Goal: Communication & Community: Answer question/provide support

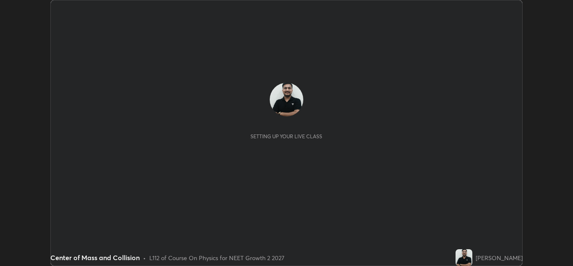
scroll to position [266, 573]
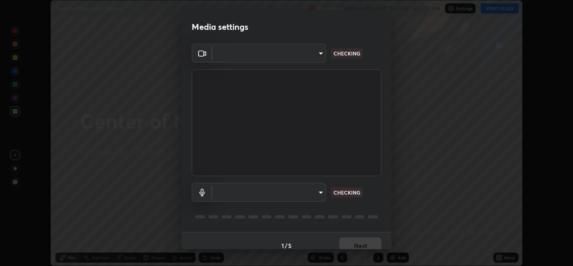
type input "e7f5d75c66a8ec01b6be6c8d9fba877b5f6738b88fd0c20368e9895a02b6f94a"
type input "c0ce66c8bbbc50cecfc637ad784d982a6a517474f8015640e1e83654bc784383"
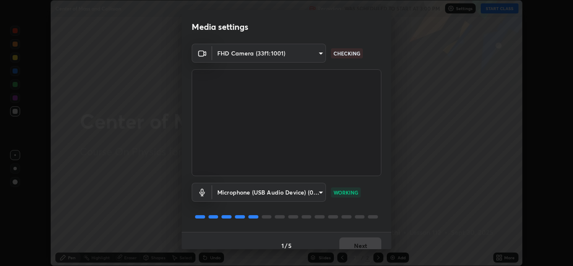
scroll to position [10, 0]
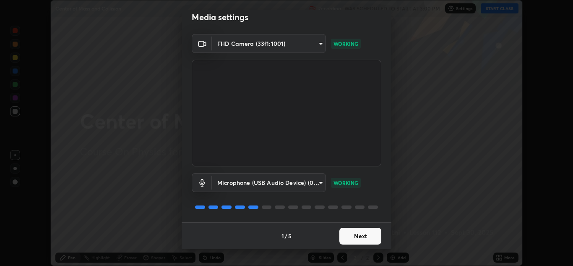
click at [357, 232] on button "Next" at bounding box center [360, 235] width 42 height 17
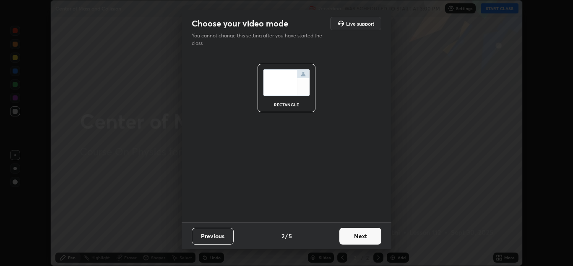
scroll to position [0, 0]
click at [360, 235] on button "Next" at bounding box center [360, 235] width 42 height 17
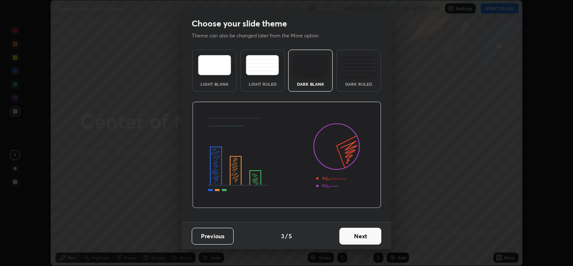
click at [363, 236] on button "Next" at bounding box center [360, 235] width 42 height 17
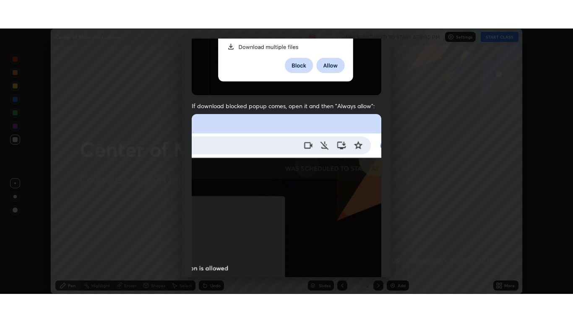
scroll to position [181, 0]
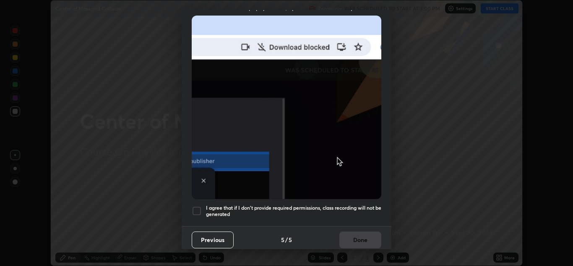
click at [196, 208] on div at bounding box center [197, 211] width 10 height 10
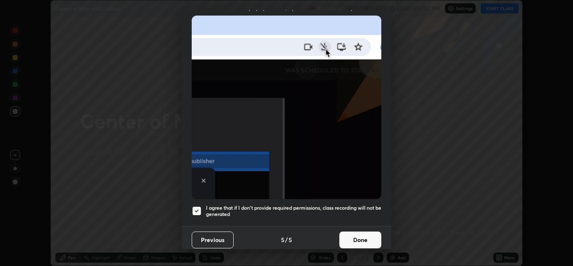
click at [353, 237] on button "Done" at bounding box center [360, 239] width 42 height 17
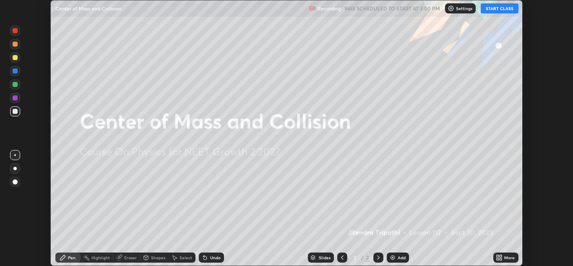
click at [508, 10] on button "START CLASS" at bounding box center [500, 8] width 38 height 10
click at [502, 257] on icon at bounding box center [501, 256] width 2 height 2
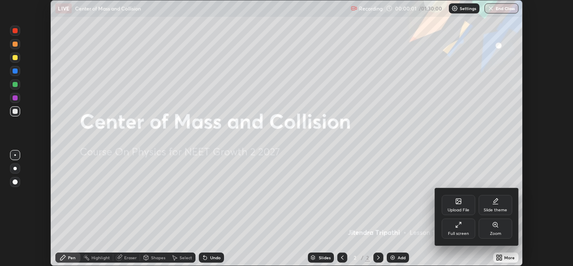
click at [461, 228] on div "Full screen" at bounding box center [459, 228] width 34 height 20
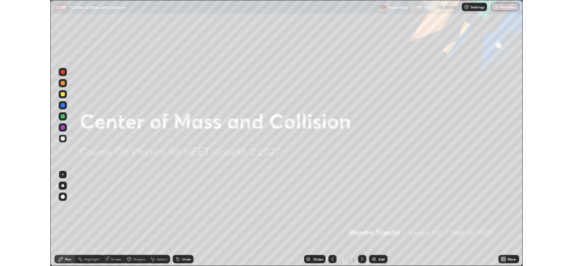
scroll to position [322, 573]
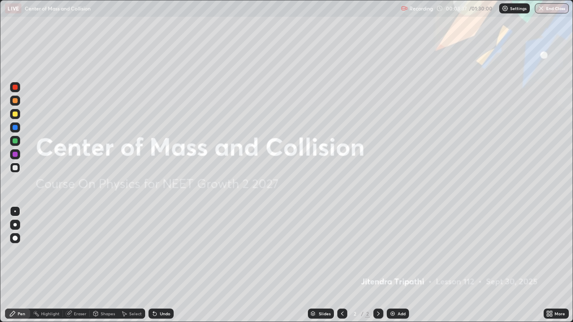
click at [395, 265] on img at bounding box center [392, 313] width 7 height 7
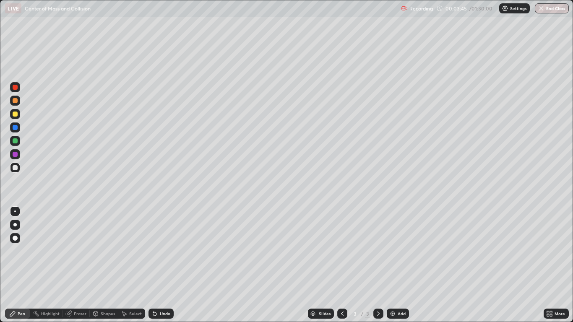
click at [14, 104] on div at bounding box center [15, 101] width 10 height 10
click at [13, 119] on div at bounding box center [15, 114] width 10 height 10
click at [14, 131] on div at bounding box center [15, 128] width 10 height 10
click at [78, 265] on div "Eraser" at bounding box center [80, 314] width 13 height 4
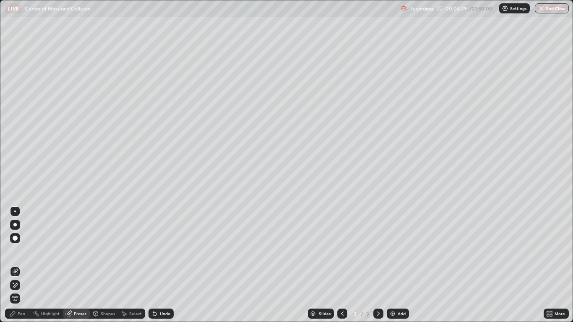
click at [16, 265] on icon at bounding box center [15, 285] width 7 height 7
click at [28, 265] on div "Pen" at bounding box center [17, 314] width 25 height 10
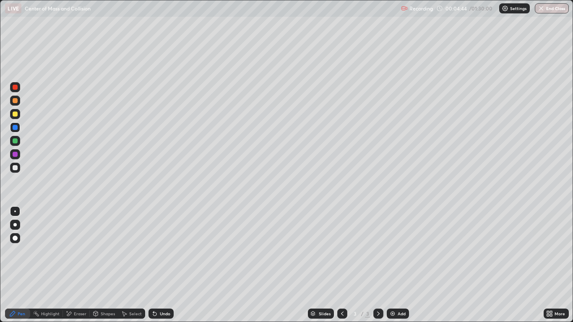
click at [16, 114] on div at bounding box center [15, 114] width 5 height 5
click at [18, 130] on div at bounding box center [15, 128] width 10 height 10
click at [165, 265] on div "Undo" at bounding box center [165, 314] width 10 height 4
click at [166, 265] on div "Undo" at bounding box center [165, 314] width 10 height 4
click at [399, 265] on div "Add" at bounding box center [402, 314] width 8 height 4
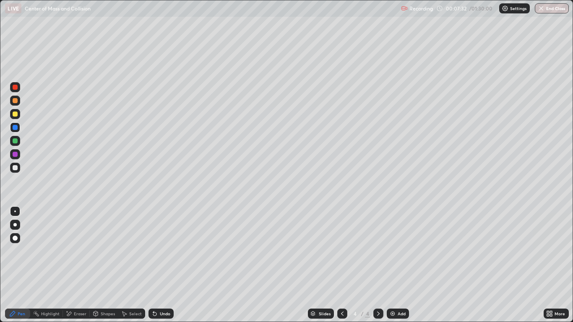
click at [16, 116] on div at bounding box center [15, 114] width 5 height 5
click at [163, 265] on div "Undo" at bounding box center [161, 314] width 25 height 10
click at [161, 265] on div "Undo" at bounding box center [165, 314] width 10 height 4
click at [162, 265] on div "Undo" at bounding box center [165, 314] width 10 height 4
click at [16, 100] on div at bounding box center [15, 100] width 5 height 5
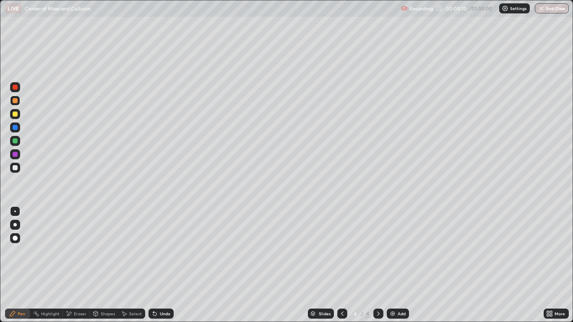
click at [76, 265] on div "Eraser" at bounding box center [80, 314] width 13 height 4
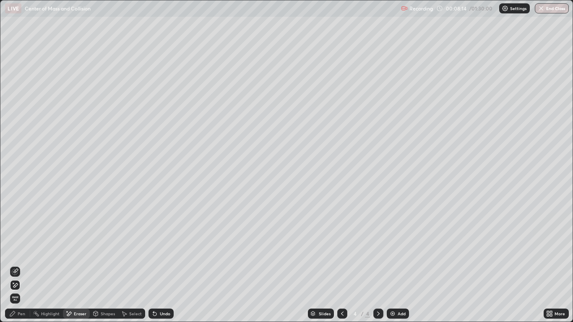
click at [162, 265] on div "Undo" at bounding box center [165, 314] width 10 height 4
click at [16, 265] on icon at bounding box center [15, 272] width 7 height 7
click at [19, 265] on div "Pen" at bounding box center [17, 314] width 25 height 10
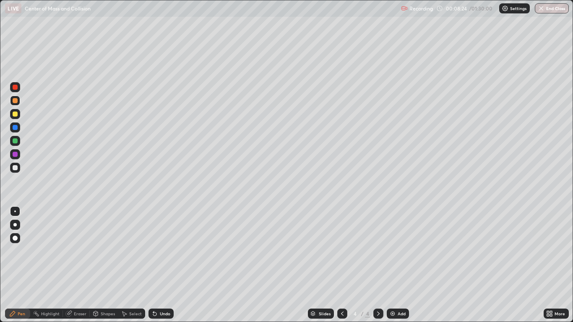
click at [78, 265] on div "Eraser" at bounding box center [76, 314] width 27 height 10
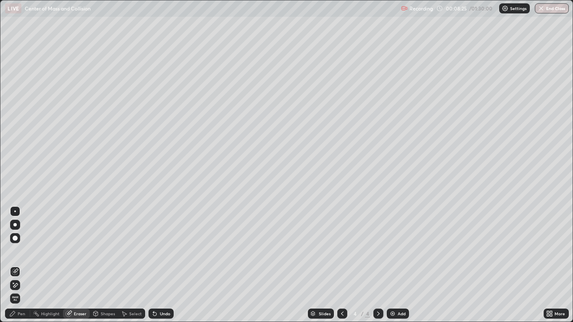
click at [17, 265] on icon at bounding box center [15, 272] width 7 height 7
click at [20, 265] on div "Pen" at bounding box center [22, 314] width 8 height 4
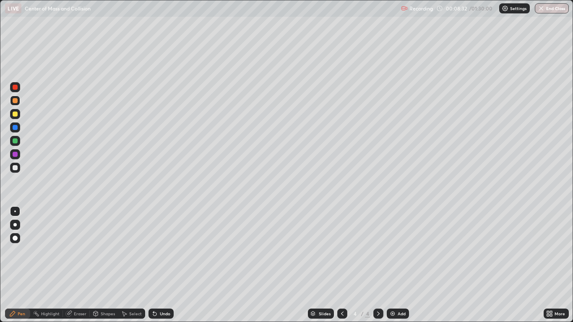
click at [16, 129] on div at bounding box center [15, 127] width 5 height 5
click at [17, 142] on div at bounding box center [15, 140] width 5 height 5
click at [342, 265] on icon at bounding box center [342, 313] width 7 height 7
click at [380, 265] on icon at bounding box center [378, 313] width 7 height 7
click at [343, 265] on icon at bounding box center [342, 313] width 7 height 7
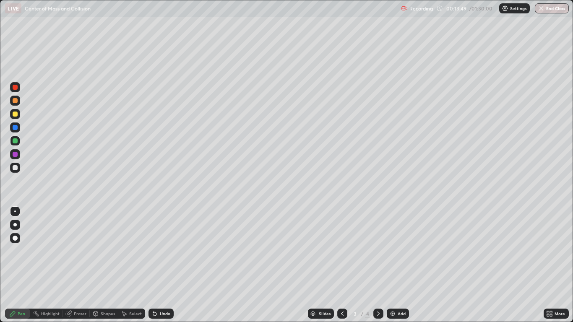
click at [378, 265] on icon at bounding box center [378, 313] width 7 height 7
click at [344, 265] on icon at bounding box center [342, 313] width 7 height 7
click at [383, 265] on div at bounding box center [378, 313] width 10 height 17
click at [15, 127] on div at bounding box center [15, 127] width 5 height 5
click at [18, 167] on div at bounding box center [15, 168] width 10 height 10
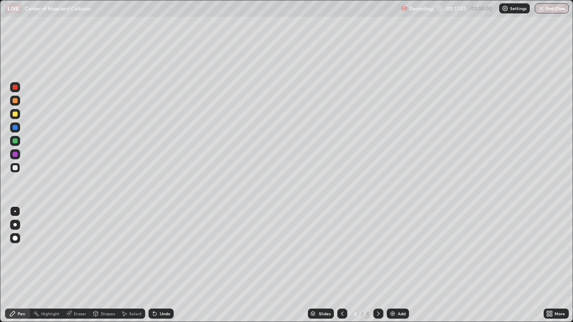
click at [162, 265] on div "Undo" at bounding box center [161, 314] width 25 height 10
click at [397, 265] on div "Add" at bounding box center [398, 314] width 22 height 10
click at [16, 102] on div at bounding box center [15, 100] width 5 height 5
click at [16, 119] on div at bounding box center [15, 114] width 10 height 10
click at [16, 88] on div at bounding box center [15, 87] width 5 height 5
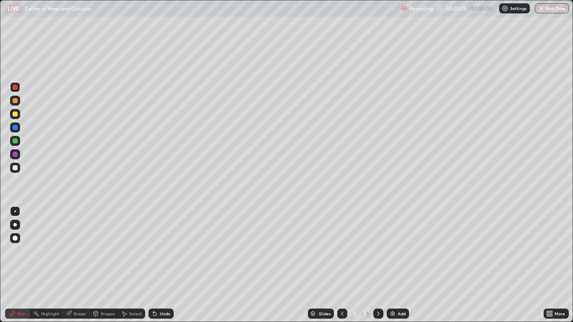
click at [77, 265] on div "Eraser" at bounding box center [80, 314] width 13 height 4
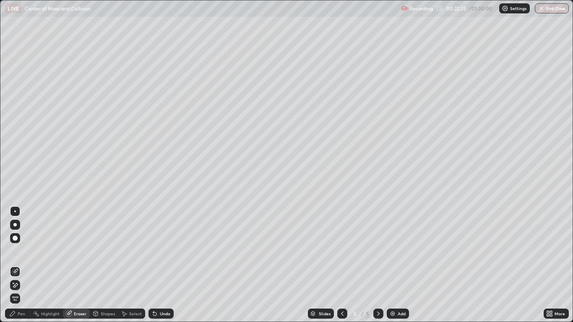
click at [22, 265] on div "Pen" at bounding box center [22, 314] width 8 height 4
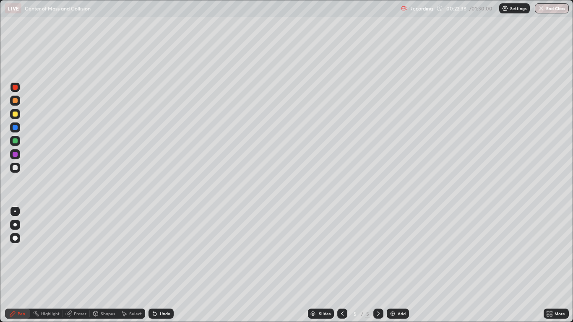
click at [15, 141] on div at bounding box center [15, 140] width 5 height 5
click at [18, 168] on div at bounding box center [15, 168] width 10 height 10
click at [163, 265] on div "Undo" at bounding box center [161, 314] width 25 height 10
click at [162, 265] on div "Undo" at bounding box center [161, 314] width 25 height 10
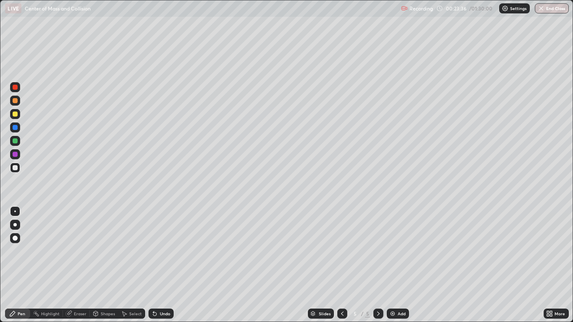
click at [161, 265] on div "Undo" at bounding box center [161, 314] width 25 height 10
click at [159, 265] on div "Undo" at bounding box center [161, 314] width 25 height 10
click at [78, 265] on div "Eraser" at bounding box center [80, 314] width 13 height 4
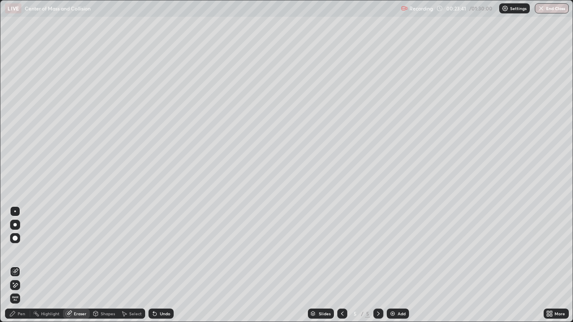
click at [15, 265] on span "Erase all" at bounding box center [14, 298] width 9 height 5
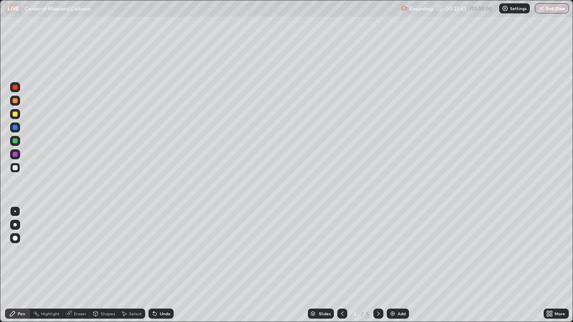
click at [15, 169] on div at bounding box center [15, 167] width 5 height 5
click at [16, 115] on div at bounding box center [15, 114] width 5 height 5
click at [16, 114] on div at bounding box center [15, 114] width 5 height 5
click at [160, 265] on div "Undo" at bounding box center [165, 314] width 10 height 4
click at [159, 265] on div "Undo" at bounding box center [161, 314] width 25 height 10
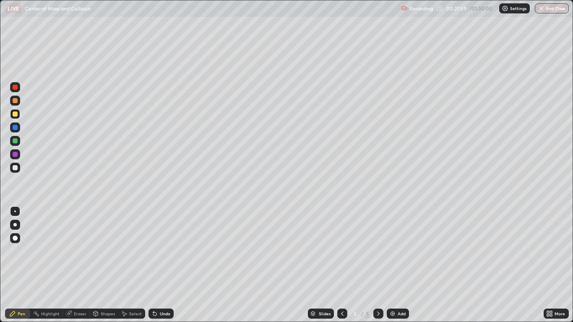
click at [160, 265] on div "Undo" at bounding box center [165, 314] width 10 height 4
click at [162, 265] on div "Undo" at bounding box center [165, 314] width 10 height 4
click at [160, 265] on div "Undo" at bounding box center [165, 314] width 10 height 4
click at [401, 265] on div "Add" at bounding box center [402, 314] width 8 height 4
click at [16, 168] on div at bounding box center [15, 167] width 5 height 5
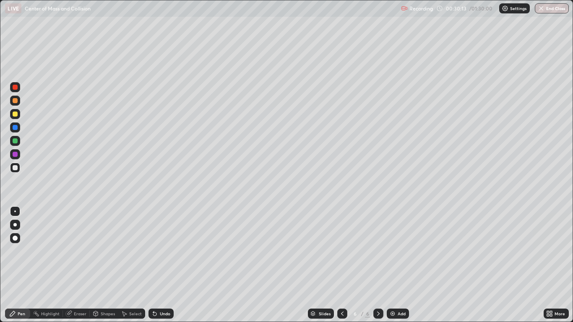
click at [161, 265] on div "Undo" at bounding box center [165, 314] width 10 height 4
click at [16, 114] on div at bounding box center [15, 114] width 5 height 5
click at [14, 115] on div at bounding box center [15, 114] width 5 height 5
click at [17, 130] on div at bounding box center [15, 128] width 10 height 10
click at [163, 265] on div "Undo" at bounding box center [161, 314] width 25 height 10
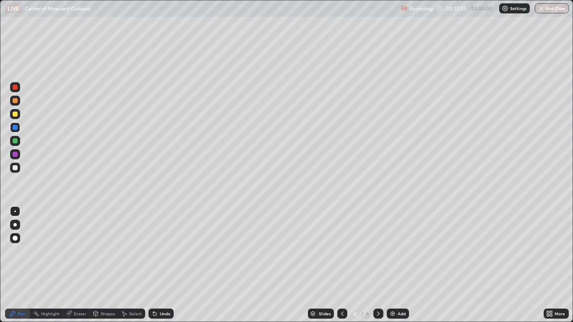
click at [165, 265] on div "Undo" at bounding box center [161, 314] width 25 height 10
click at [18, 84] on div at bounding box center [15, 87] width 10 height 10
click at [16, 168] on div at bounding box center [15, 167] width 5 height 5
click at [166, 265] on div "Undo" at bounding box center [165, 314] width 10 height 4
click at [401, 265] on div "Add" at bounding box center [398, 314] width 22 height 10
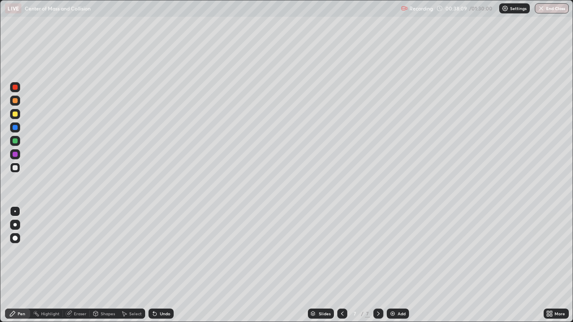
click at [16, 168] on div at bounding box center [15, 167] width 5 height 5
click at [17, 141] on div at bounding box center [15, 140] width 5 height 5
click at [78, 265] on div "Eraser" at bounding box center [80, 314] width 13 height 4
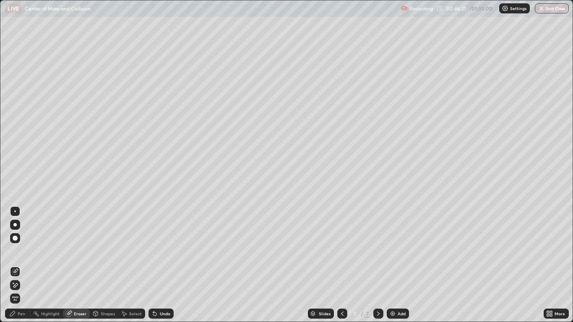
click at [16, 265] on icon at bounding box center [15, 271] width 5 height 4
click at [20, 265] on div "Pen" at bounding box center [22, 314] width 8 height 4
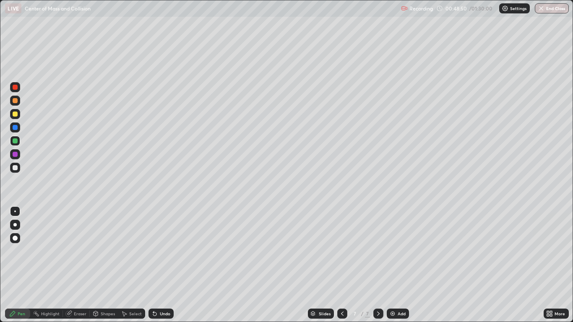
click at [15, 141] on div at bounding box center [15, 140] width 5 height 5
click at [17, 118] on div at bounding box center [15, 114] width 10 height 10
click at [82, 265] on div "Eraser" at bounding box center [80, 314] width 13 height 4
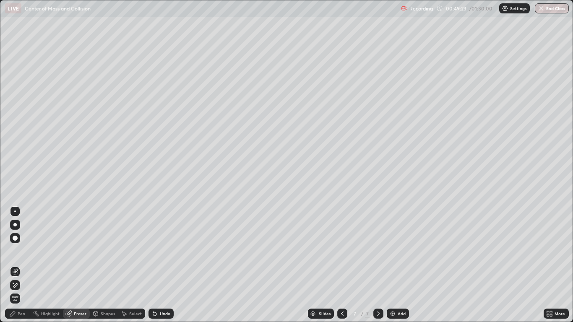
click at [18, 265] on icon at bounding box center [15, 285] width 7 height 7
click at [16, 265] on icon at bounding box center [12, 313] width 7 height 7
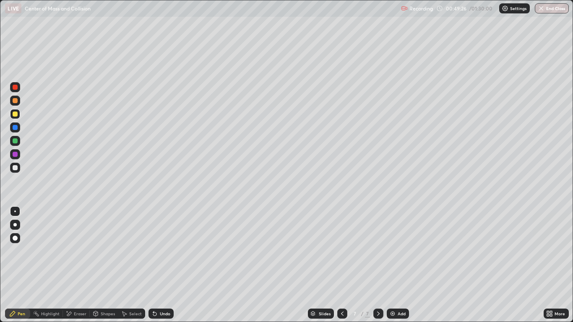
click at [17, 143] on div at bounding box center [15, 140] width 5 height 5
click at [80, 265] on div "Eraser" at bounding box center [80, 314] width 13 height 4
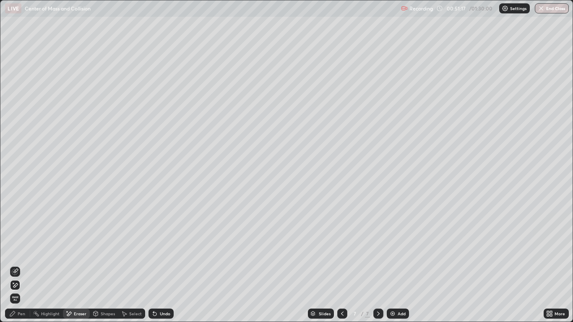
click at [16, 265] on icon at bounding box center [15, 271] width 5 height 4
click at [21, 265] on div "Pen" at bounding box center [22, 314] width 8 height 4
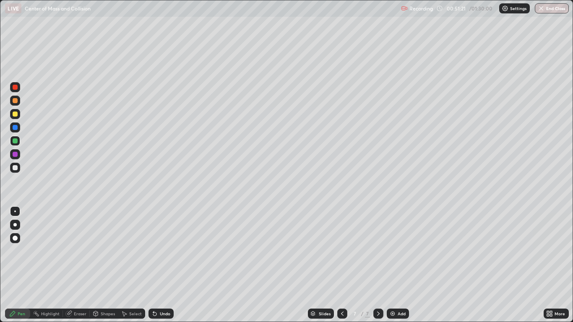
click at [19, 168] on div at bounding box center [15, 168] width 10 height 10
click at [399, 265] on div "Add" at bounding box center [402, 314] width 8 height 4
click at [16, 116] on div at bounding box center [15, 114] width 5 height 5
click at [342, 265] on icon at bounding box center [342, 313] width 7 height 7
click at [379, 265] on icon at bounding box center [378, 313] width 7 height 7
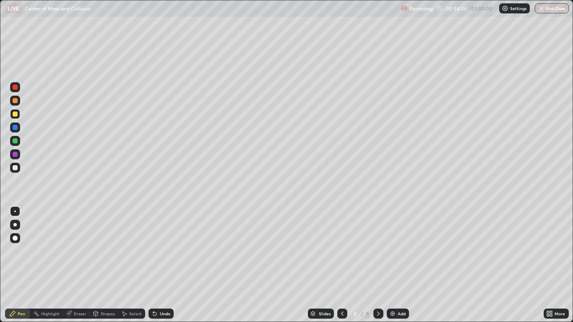
click at [14, 153] on div at bounding box center [15, 154] width 5 height 5
click at [171, 265] on div "Undo" at bounding box center [161, 314] width 25 height 10
click at [25, 265] on div "Pen" at bounding box center [22, 314] width 8 height 4
click at [76, 265] on div "Eraser" at bounding box center [80, 314] width 13 height 4
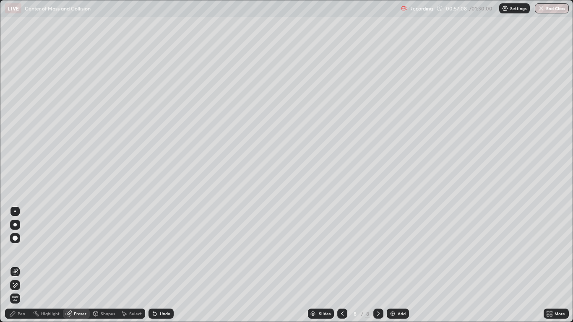
click at [13, 265] on icon at bounding box center [13, 283] width 1 height 1
click at [17, 265] on div "Pen" at bounding box center [17, 314] width 25 height 10
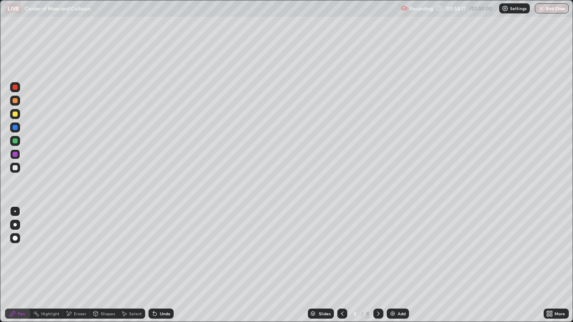
click at [15, 167] on div at bounding box center [15, 167] width 5 height 5
click at [163, 265] on div "Undo" at bounding box center [165, 314] width 10 height 4
click at [164, 265] on div "Undo" at bounding box center [165, 314] width 10 height 4
click at [167, 265] on div "Undo" at bounding box center [165, 314] width 10 height 4
click at [166, 265] on div "Undo" at bounding box center [165, 314] width 10 height 4
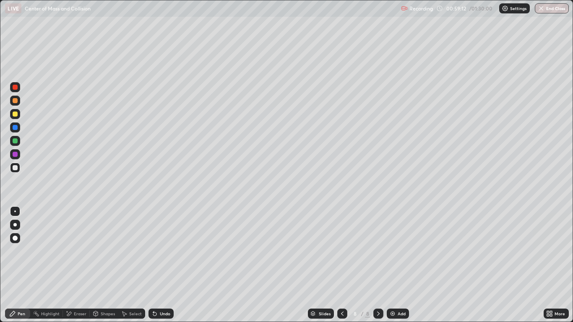
click at [167, 265] on div "Undo" at bounding box center [165, 314] width 10 height 4
click at [342, 265] on icon at bounding box center [342, 314] width 3 height 4
click at [378, 265] on div at bounding box center [378, 314] width 10 height 10
click at [397, 265] on div "Add" at bounding box center [398, 314] width 22 height 10
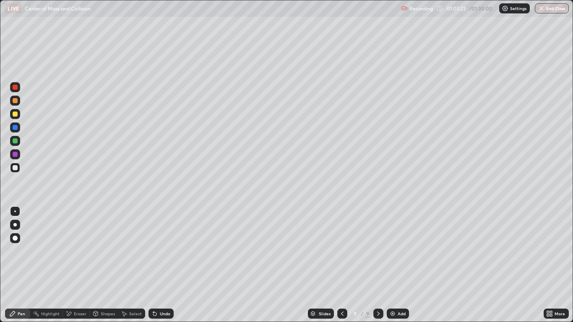
click at [16, 115] on div at bounding box center [15, 114] width 5 height 5
click at [15, 127] on div at bounding box center [15, 127] width 5 height 5
click at [167, 265] on div "Undo" at bounding box center [165, 314] width 10 height 4
click at [169, 265] on div "Undo" at bounding box center [165, 314] width 10 height 4
click at [19, 144] on div at bounding box center [15, 141] width 10 height 10
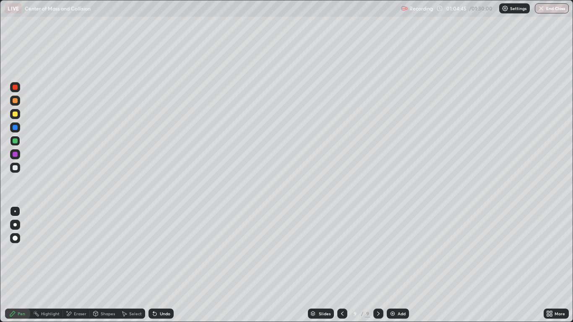
click at [16, 87] on div at bounding box center [15, 87] width 5 height 5
click at [15, 158] on div at bounding box center [15, 154] width 10 height 10
click at [399, 265] on div "Add" at bounding box center [402, 314] width 8 height 4
click at [15, 115] on div at bounding box center [15, 114] width 5 height 5
click at [157, 265] on div "Undo" at bounding box center [161, 314] width 25 height 10
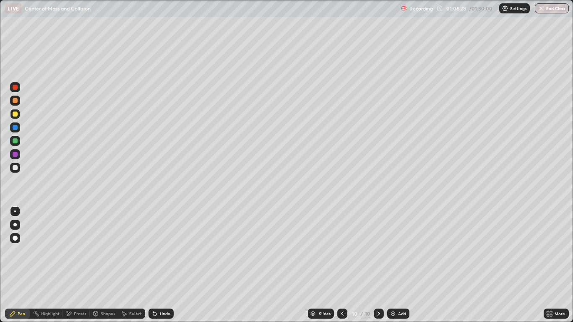
click at [342, 265] on icon at bounding box center [342, 313] width 7 height 7
click at [378, 265] on icon at bounding box center [378, 313] width 7 height 7
click at [15, 115] on div at bounding box center [15, 114] width 5 height 5
click at [16, 128] on div at bounding box center [15, 127] width 5 height 5
click at [160, 265] on div "Undo" at bounding box center [165, 314] width 10 height 4
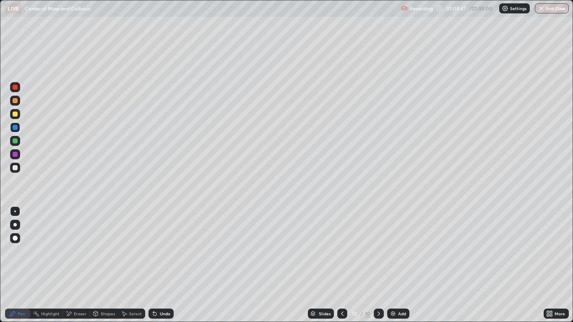
click at [160, 265] on div "Undo" at bounding box center [165, 314] width 10 height 4
click at [16, 154] on div at bounding box center [15, 154] width 5 height 5
click at [399, 265] on div "Add" at bounding box center [402, 314] width 8 height 4
click at [20, 116] on div at bounding box center [15, 114] width 10 height 10
click at [16, 128] on div at bounding box center [15, 127] width 5 height 5
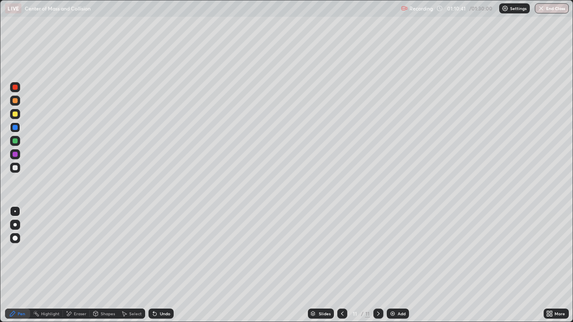
click at [16, 102] on div at bounding box center [15, 100] width 5 height 5
click at [18, 117] on div at bounding box center [15, 114] width 10 height 10
click at [76, 265] on div "Eraser" at bounding box center [80, 314] width 13 height 4
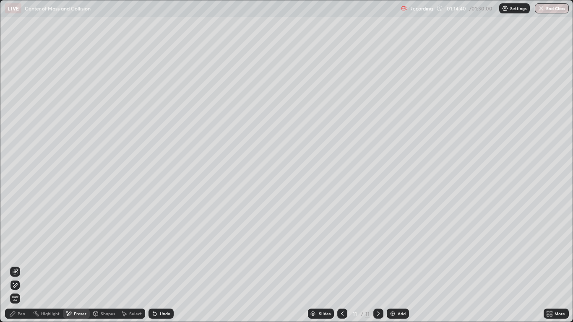
click at [17, 265] on icon at bounding box center [15, 285] width 5 height 4
click at [13, 265] on icon at bounding box center [12, 313] width 5 height 5
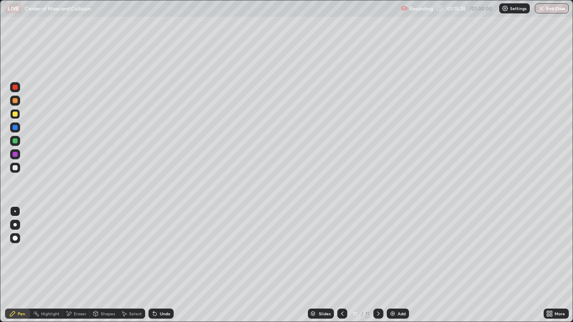
click at [16, 143] on div at bounding box center [15, 140] width 5 height 5
click at [166, 265] on div "Undo" at bounding box center [161, 314] width 25 height 10
click at [15, 168] on div at bounding box center [15, 167] width 5 height 5
click at [402, 265] on div "Add" at bounding box center [402, 314] width 8 height 4
click at [16, 129] on div at bounding box center [15, 127] width 5 height 5
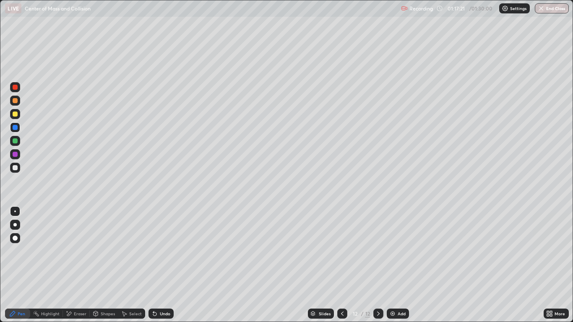
click at [18, 116] on div at bounding box center [15, 114] width 10 height 10
click at [18, 141] on div at bounding box center [15, 141] width 10 height 10
click at [16, 155] on div at bounding box center [15, 154] width 5 height 5
click at [157, 265] on icon at bounding box center [154, 313] width 7 height 7
click at [16, 170] on div at bounding box center [15, 167] width 5 height 5
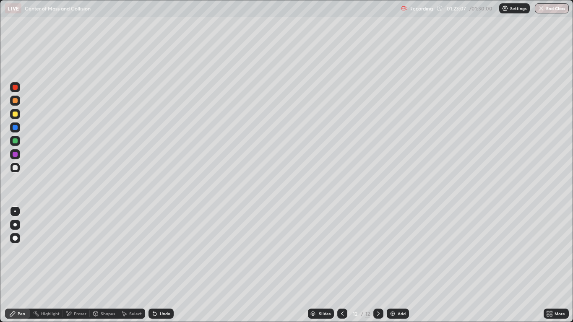
click at [164, 265] on div "Undo" at bounding box center [165, 314] width 10 height 4
click at [16, 88] on div at bounding box center [15, 87] width 5 height 5
click at [164, 265] on div "Undo" at bounding box center [161, 314] width 25 height 10
click at [557, 10] on button "End Class" at bounding box center [552, 8] width 33 height 10
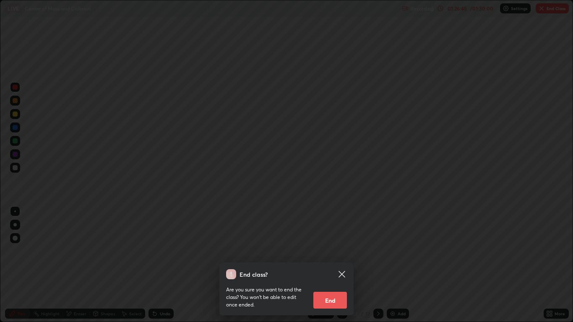
click at [334, 265] on button "End" at bounding box center [330, 300] width 34 height 17
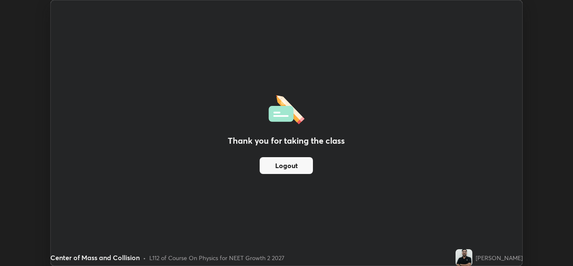
scroll to position [41688, 41381]
